Goal: Transaction & Acquisition: Subscribe to service/newsletter

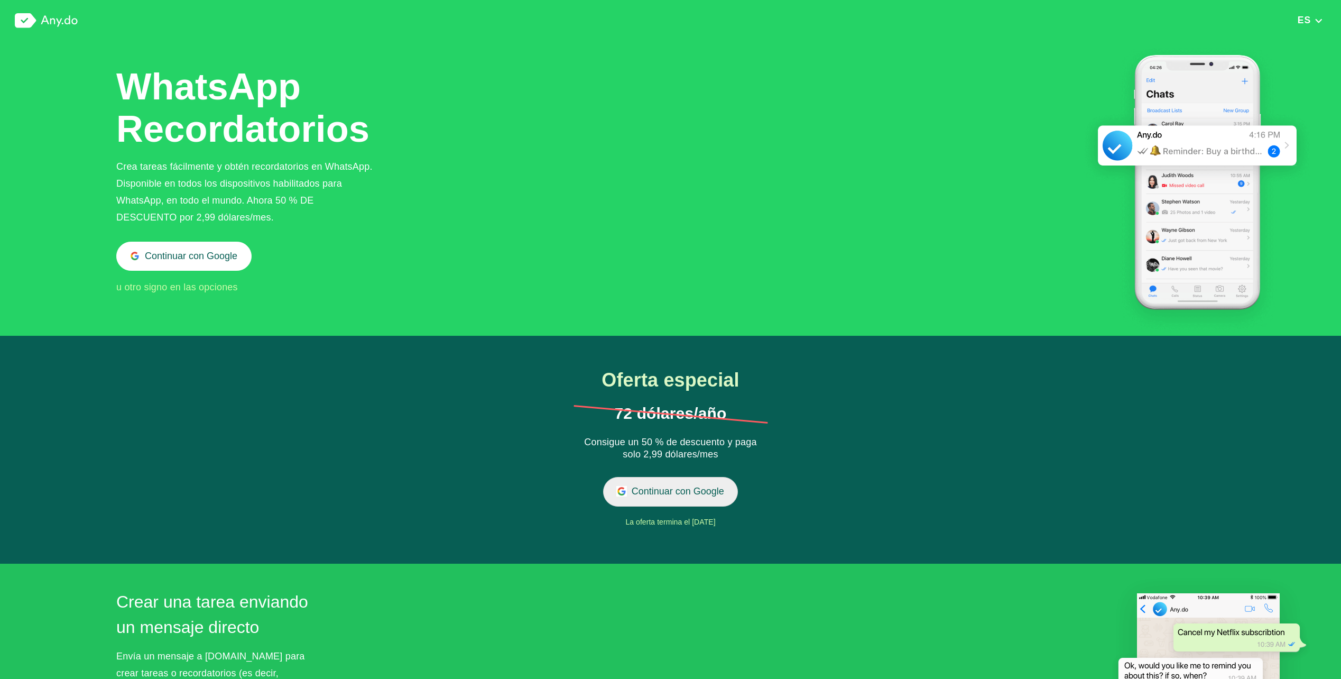
click at [706, 487] on button "Continuar con Google" at bounding box center [670, 491] width 135 height 29
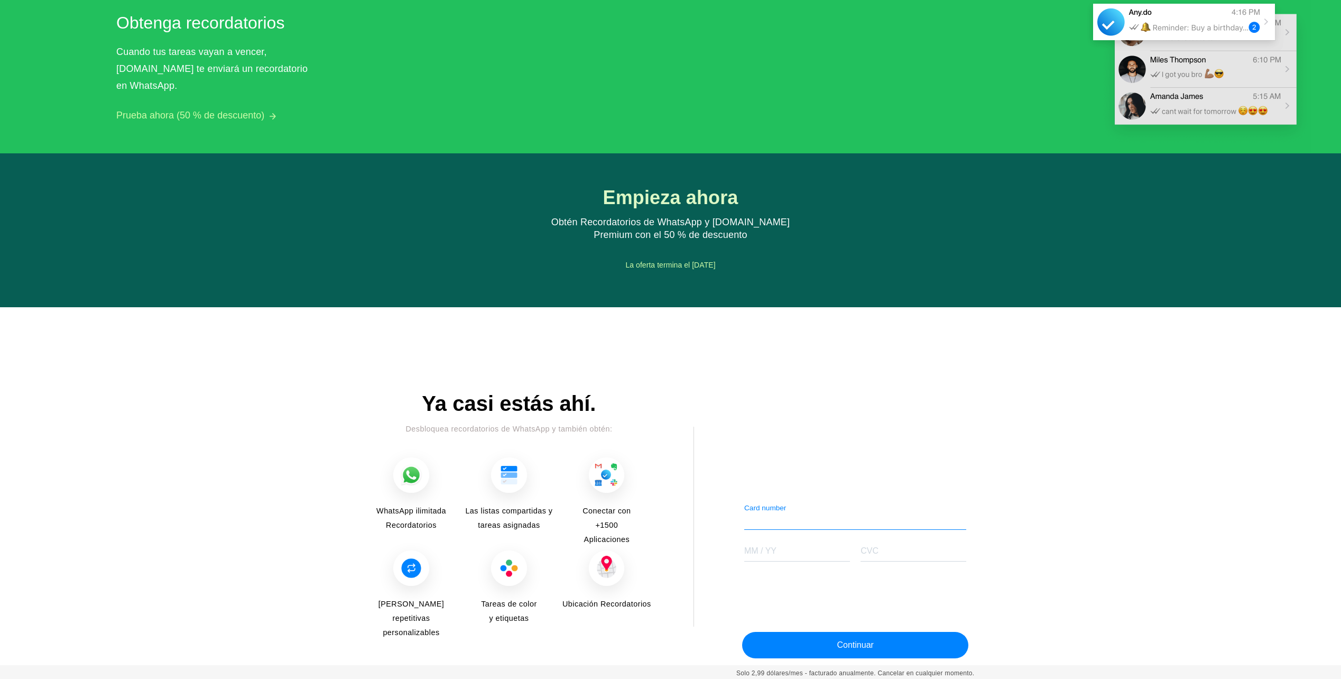
scroll to position [1008, 0]
click at [1058, 391] on div "Más de 30 millones de personas ya confían en Any.do para mantenerse organizado …" at bounding box center [670, 527] width 1341 height 273
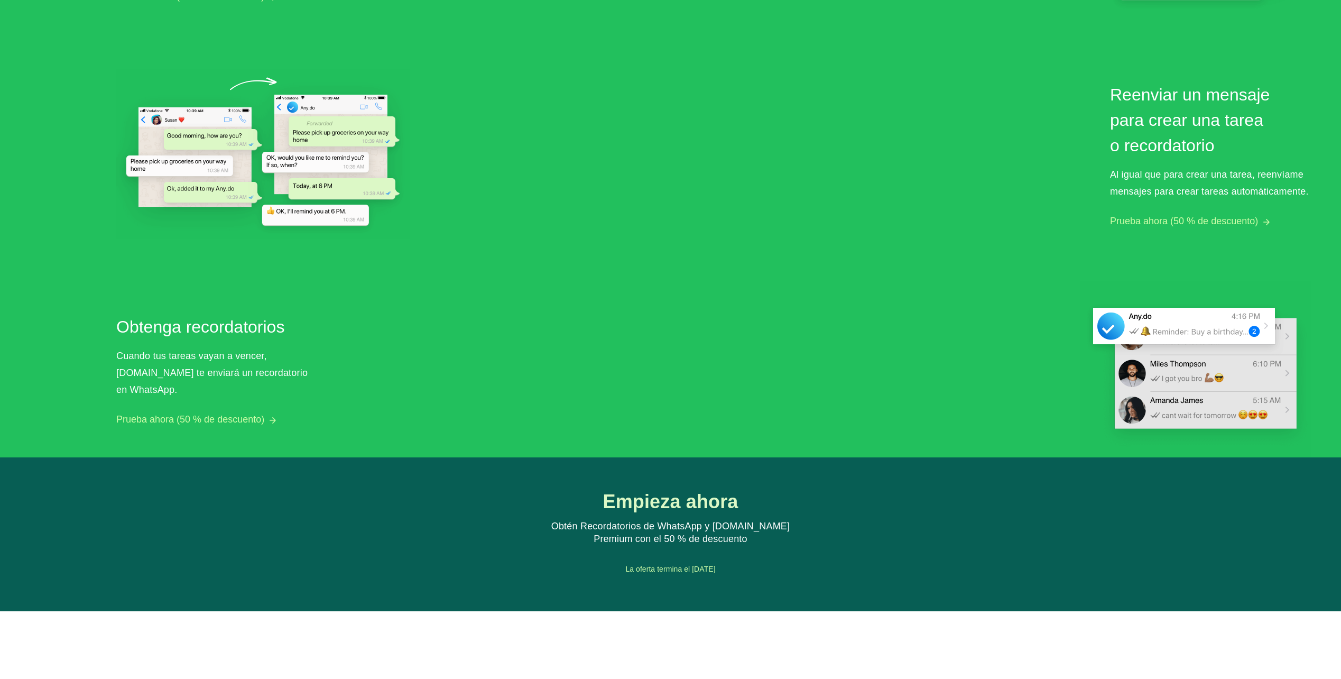
scroll to position [690, 0]
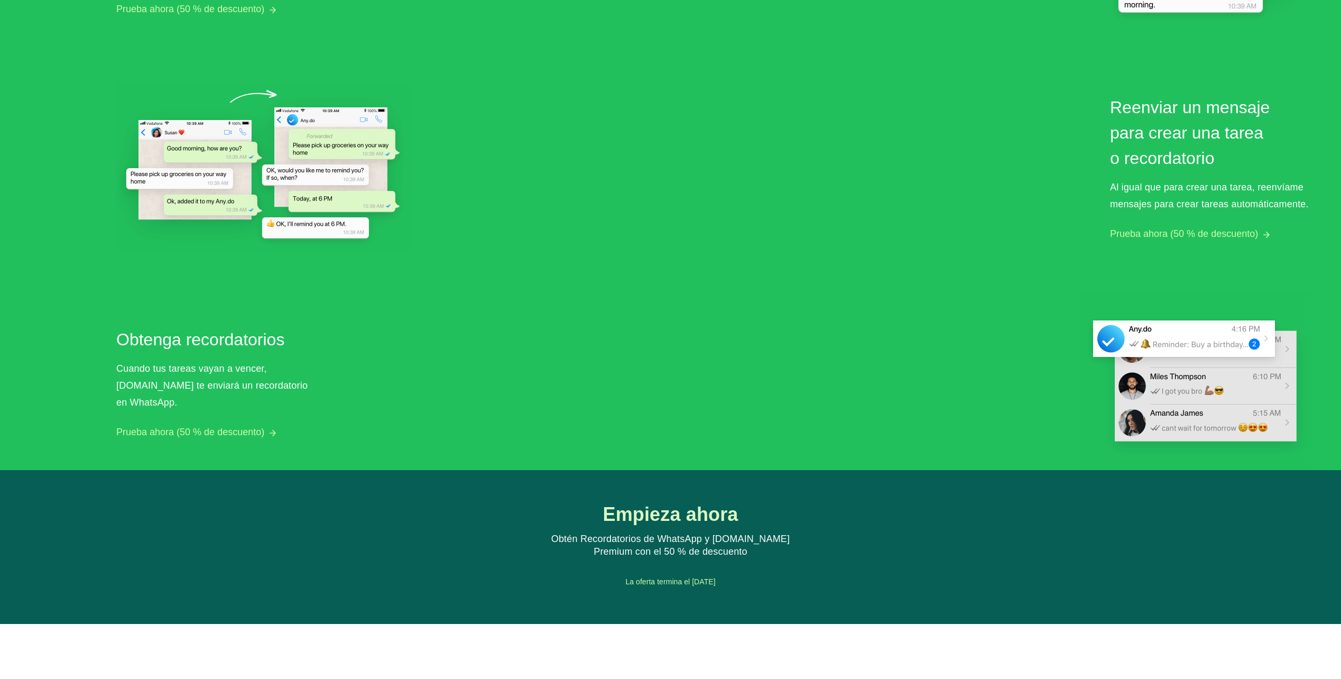
click at [230, 427] on button "Prueba ahora (50 % de descuento)" at bounding box center [190, 432] width 148 height 11
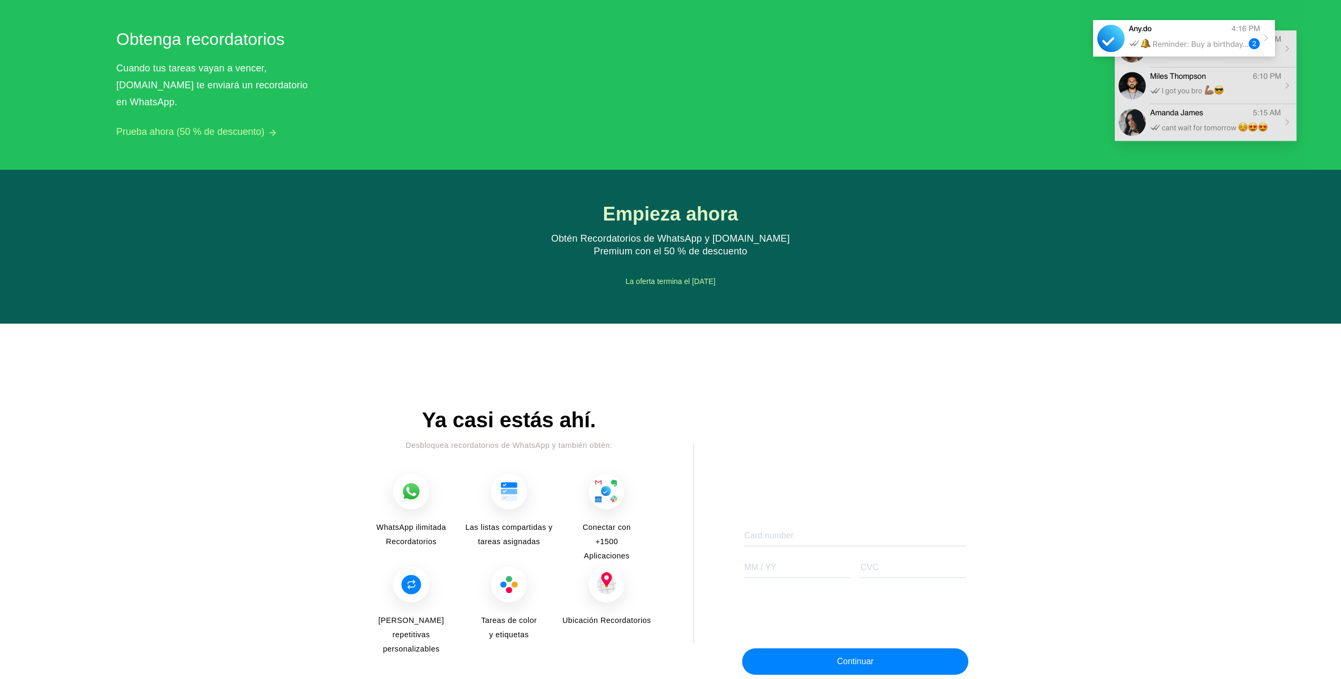
scroll to position [1008, 0]
